Goal: Book appointment/travel/reservation

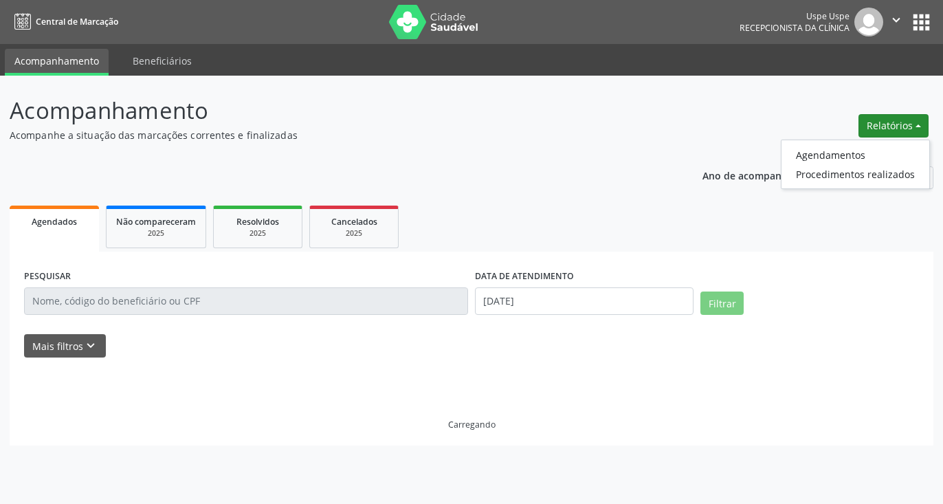
click at [835, 155] on link "Agendamentos" at bounding box center [856, 154] width 148 height 19
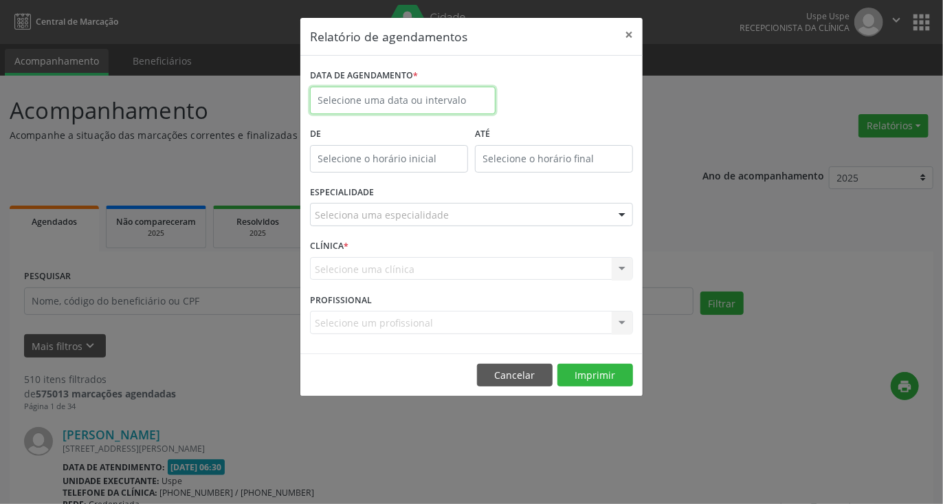
click at [448, 105] on input "text" at bounding box center [403, 101] width 186 height 28
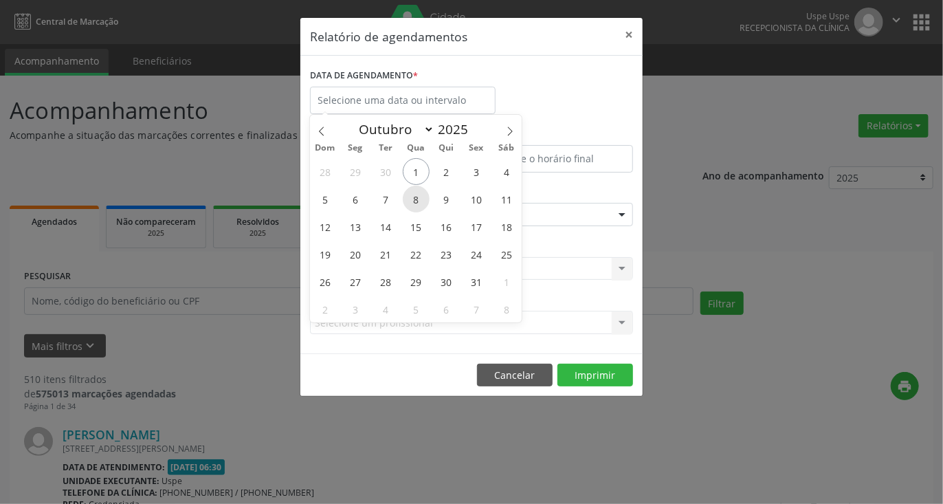
click at [413, 199] on span "8" at bounding box center [416, 199] width 27 height 27
type input "08/10/2025"
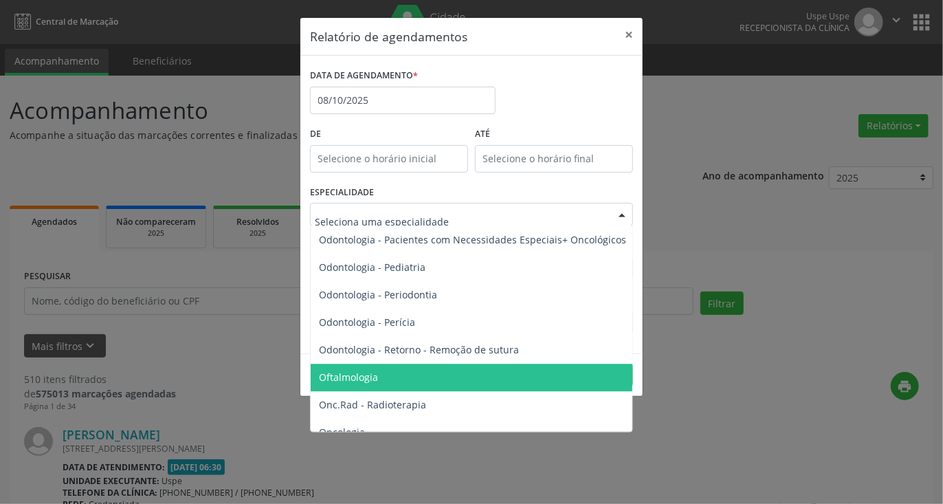
scroll to position [1857, 0]
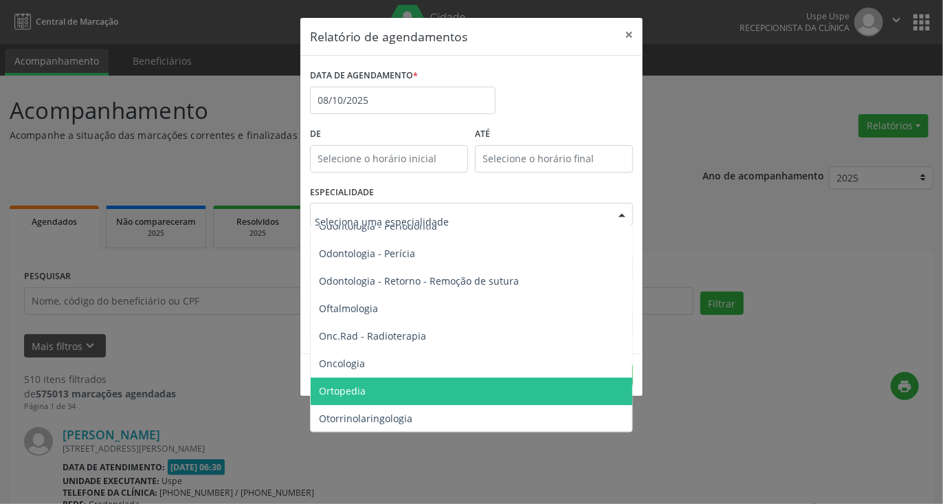
click at [375, 389] on span "Ortopedia" at bounding box center [473, 392] width 324 height 28
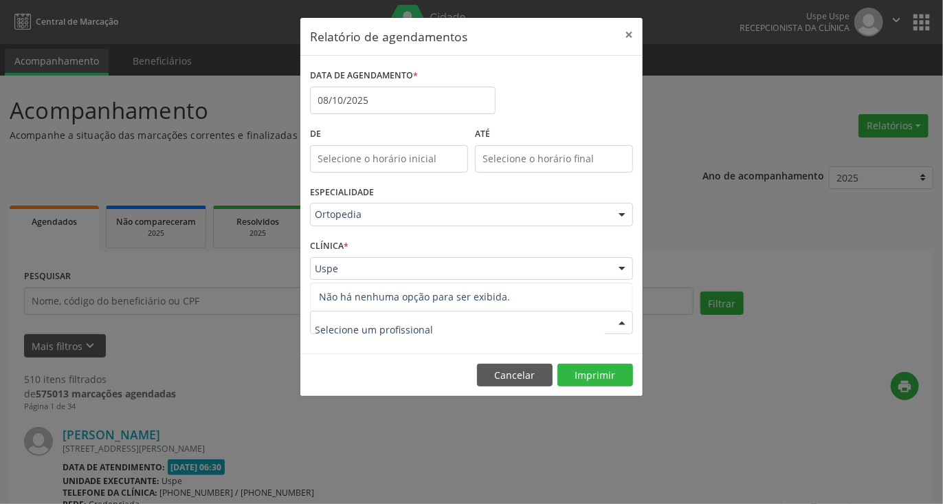
click at [503, 318] on div at bounding box center [471, 322] width 323 height 23
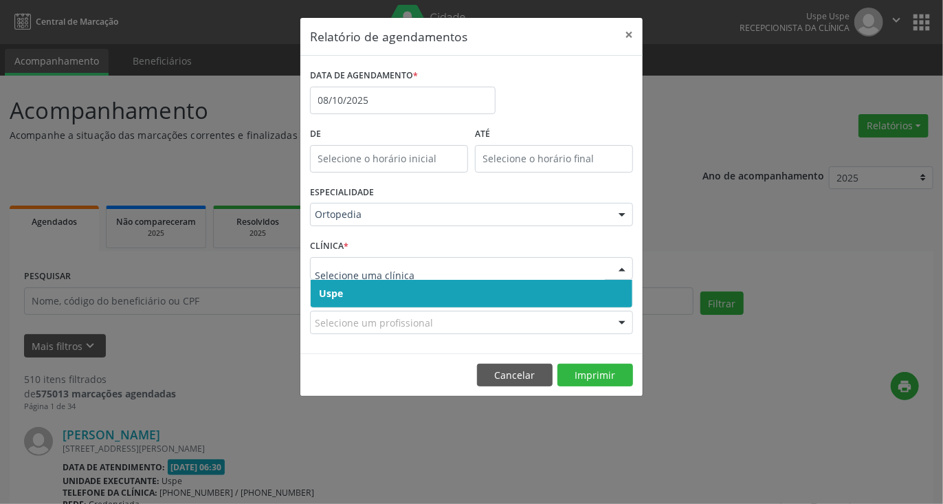
click at [404, 290] on span "Uspe" at bounding box center [472, 294] width 322 height 28
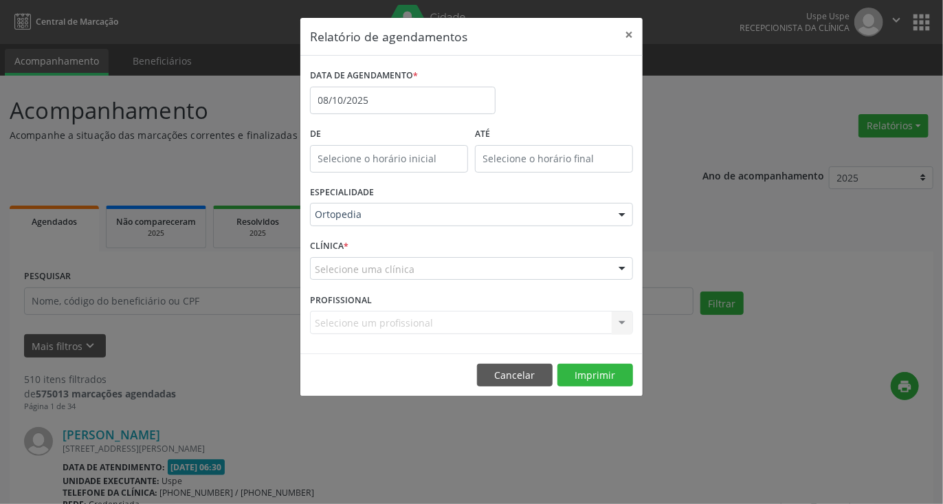
click at [426, 270] on div "Selecione uma clínica" at bounding box center [471, 268] width 323 height 23
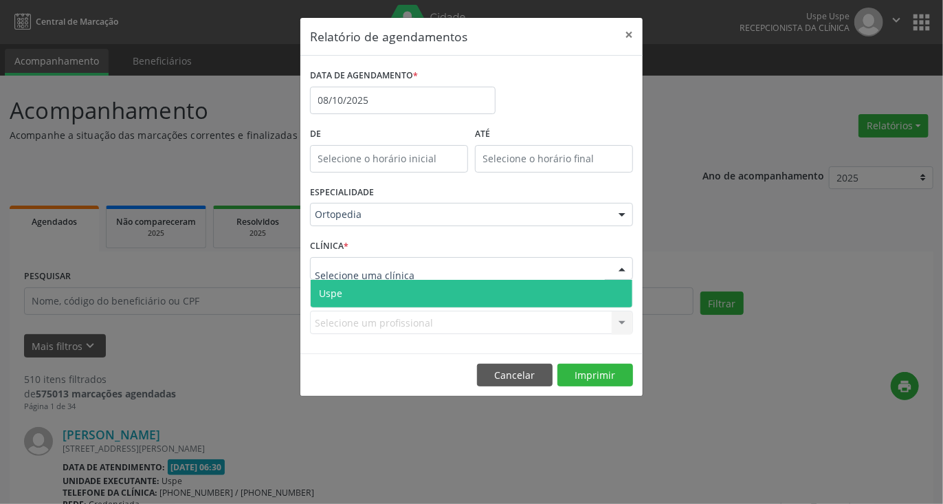
click at [406, 294] on span "Uspe" at bounding box center [472, 294] width 322 height 28
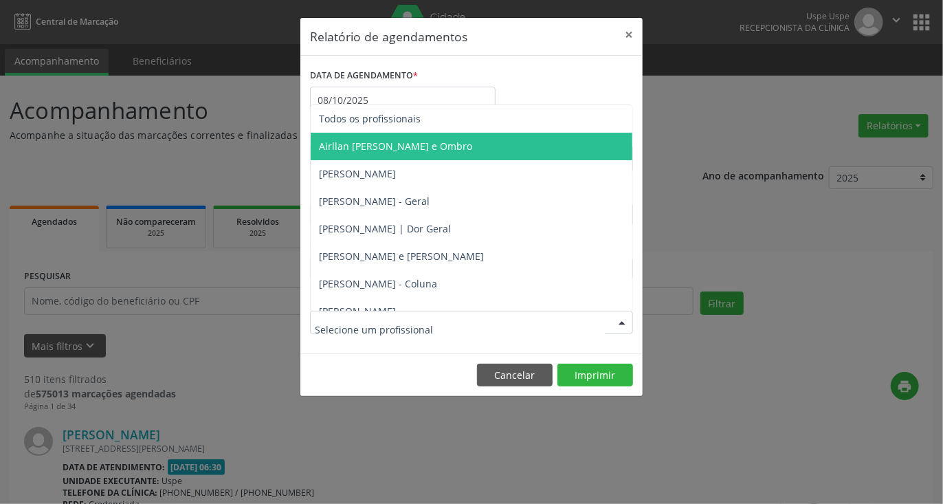
click at [412, 143] on span "Airllan [PERSON_NAME] e Ombro" at bounding box center [395, 146] width 153 height 13
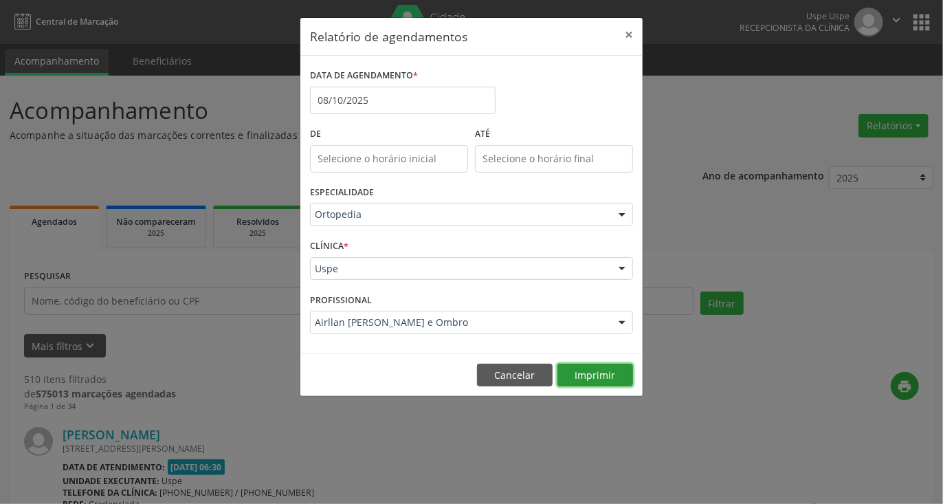
click at [589, 379] on button "Imprimir" at bounding box center [596, 375] width 76 height 23
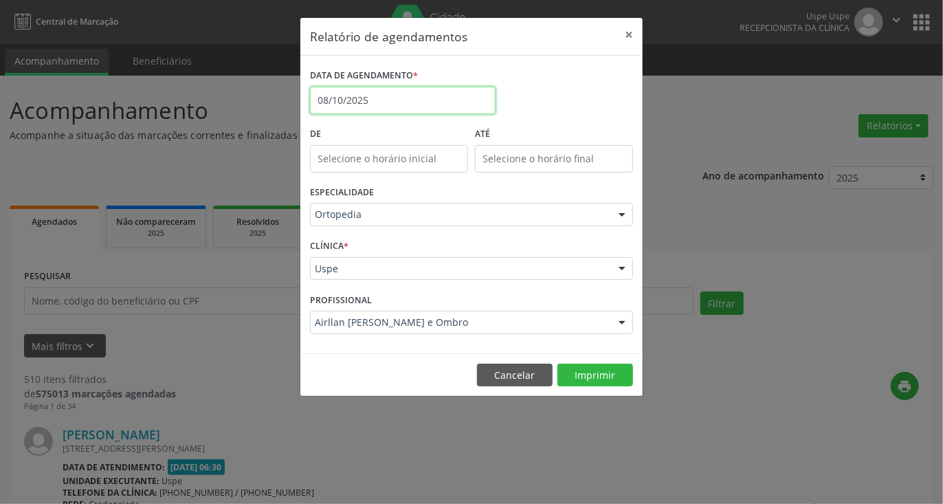
click at [402, 106] on input "08/10/2025" at bounding box center [403, 101] width 186 height 28
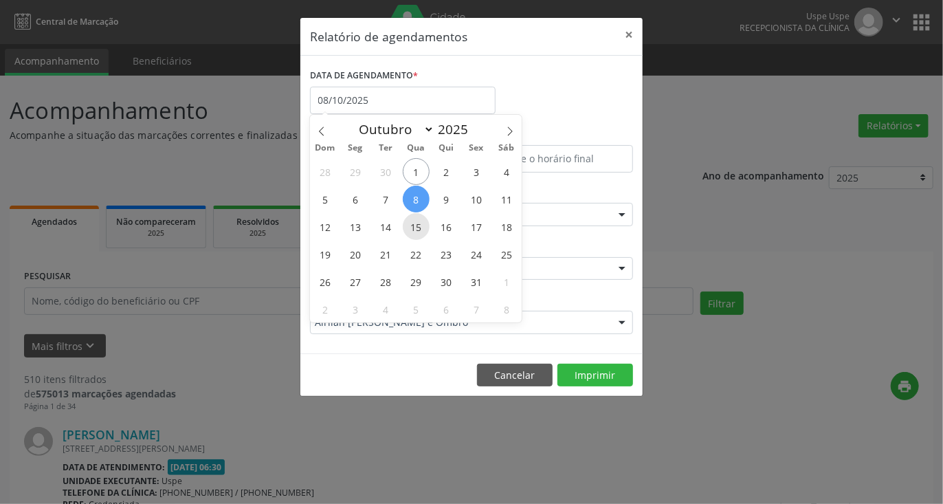
click at [419, 220] on span "15" at bounding box center [416, 226] width 27 height 27
type input "[DATE]"
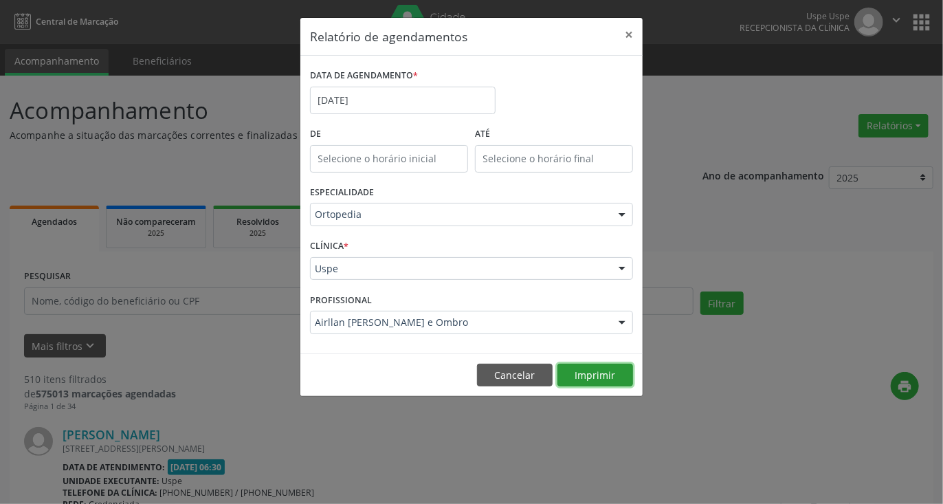
click at [611, 370] on button "Imprimir" at bounding box center [596, 375] width 76 height 23
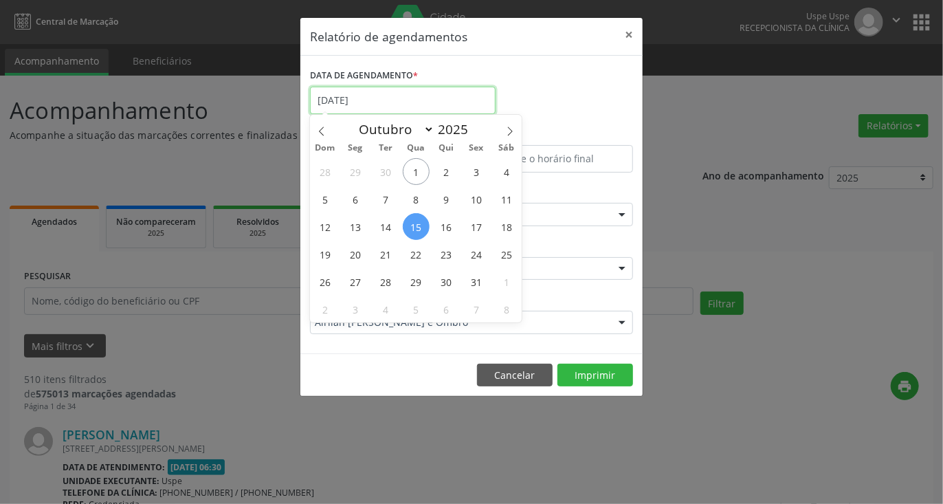
click at [395, 94] on input "[DATE]" at bounding box center [403, 101] width 186 height 28
click at [419, 252] on span "22" at bounding box center [416, 254] width 27 height 27
type input "[DATE]"
click at [419, 252] on span "22" at bounding box center [416, 254] width 27 height 27
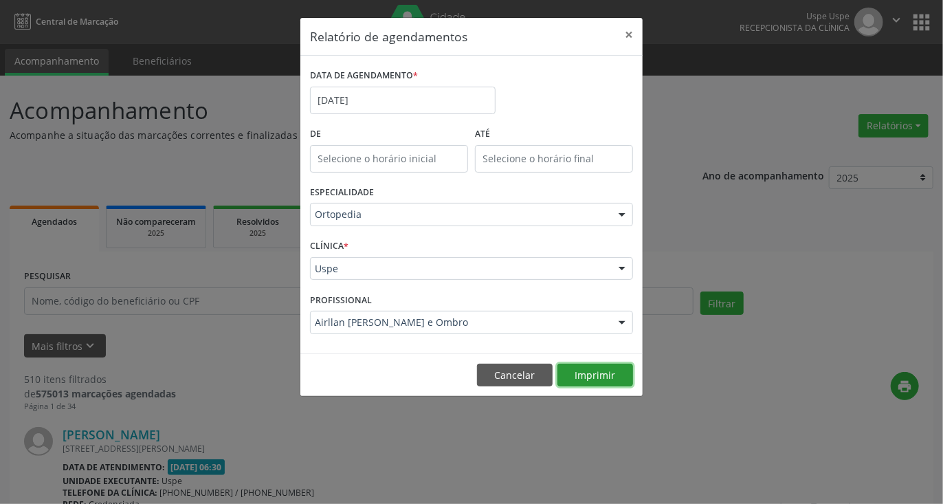
click at [604, 370] on button "Imprimir" at bounding box center [596, 375] width 76 height 23
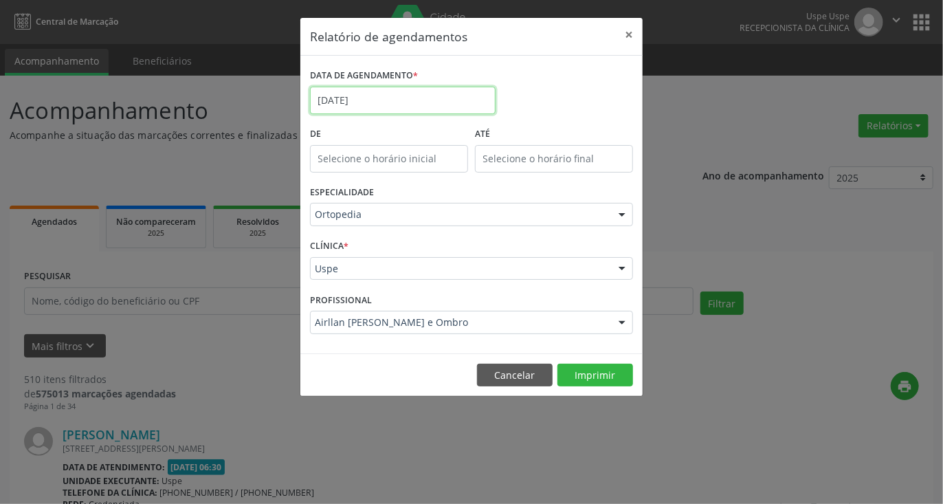
click at [402, 97] on input "[DATE]" at bounding box center [403, 101] width 186 height 28
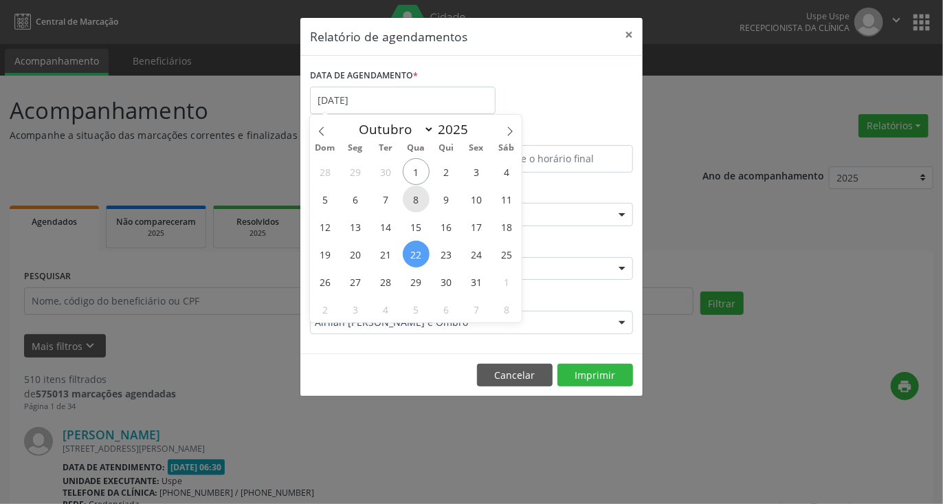
click at [413, 201] on span "8" at bounding box center [416, 199] width 27 height 27
type input "08/10/2025"
click at [418, 205] on span "8" at bounding box center [416, 199] width 27 height 27
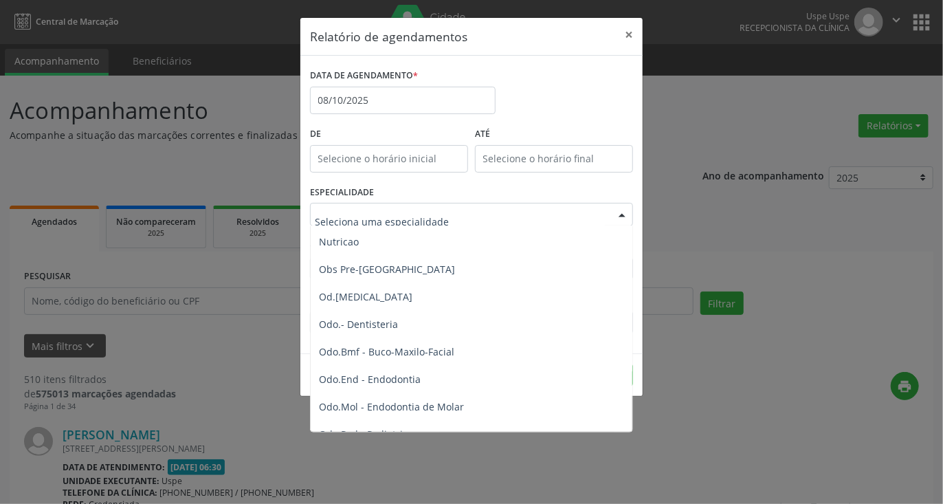
scroll to position [1290, 0]
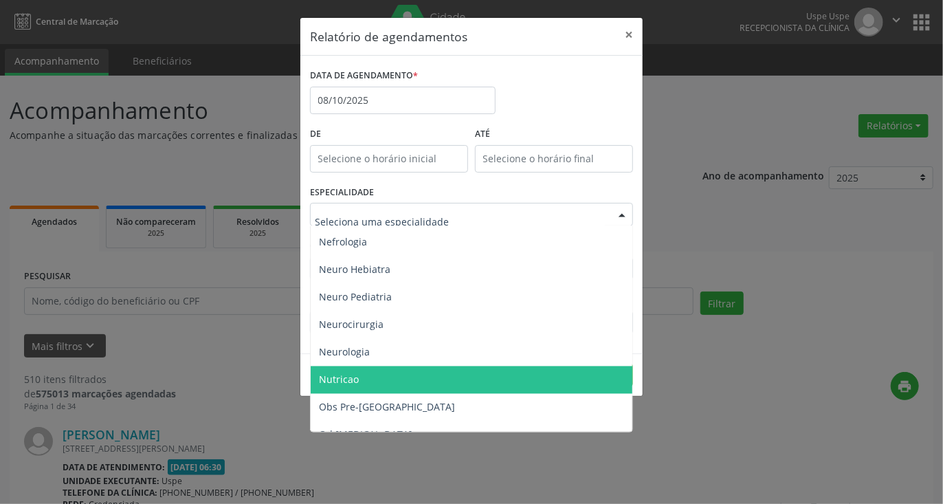
click at [361, 375] on span "Nutricao" at bounding box center [473, 381] width 324 height 28
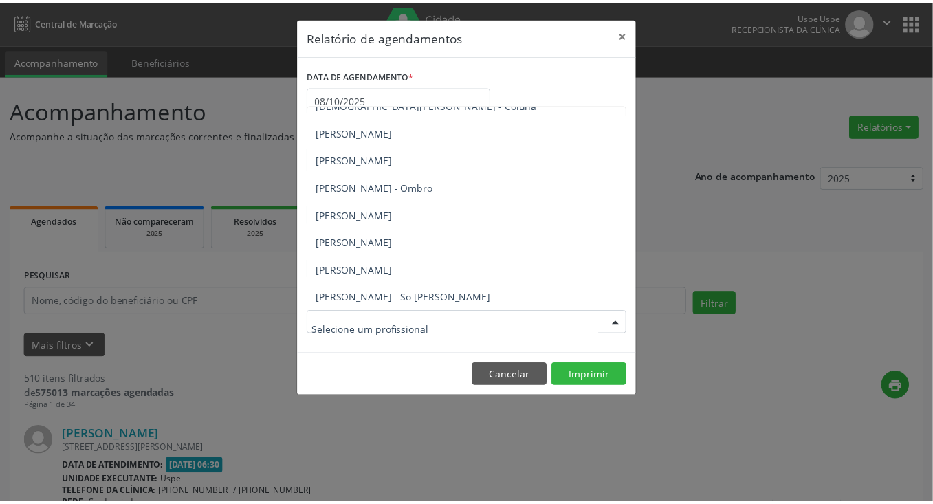
scroll to position [619, 0]
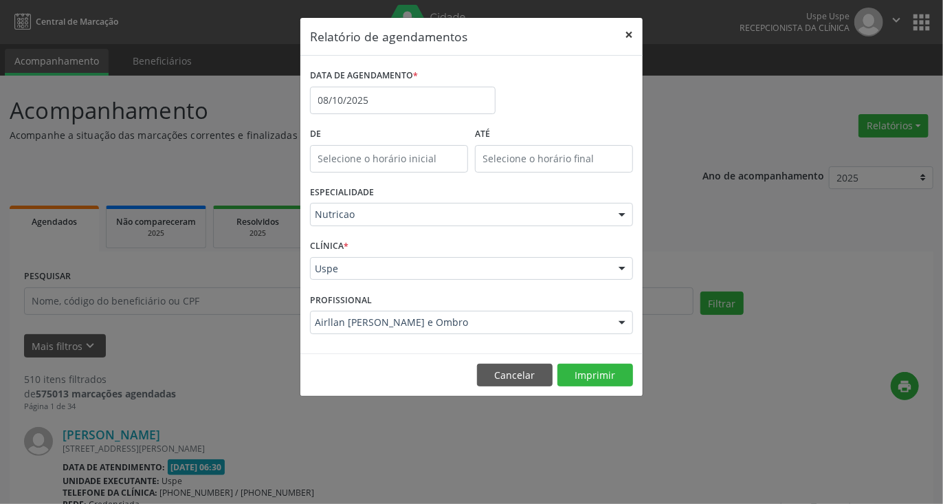
click at [631, 33] on button "×" at bounding box center [629, 35] width 28 height 34
